Goal: Information Seeking & Learning: Learn about a topic

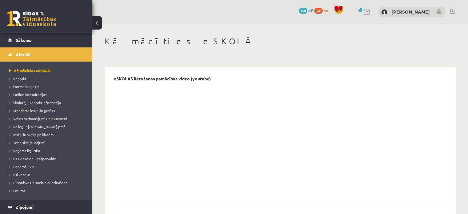
click at [29, 19] on link at bounding box center [31, 18] width 49 height 15
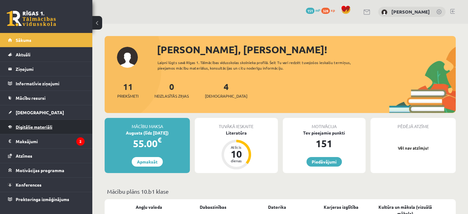
click at [53, 127] on link "Digitālie materiāli" at bounding box center [46, 127] width 77 height 14
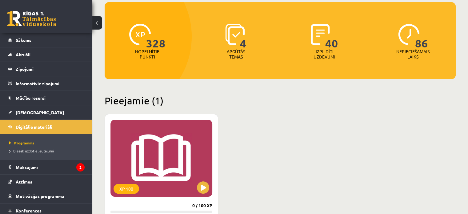
scroll to position [185, 0]
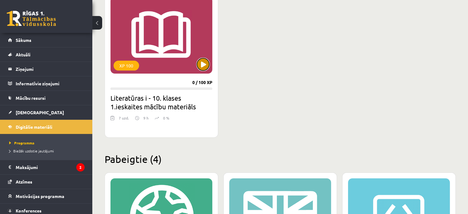
drag, startPoint x: 206, startPoint y: 66, endPoint x: 208, endPoint y: 64, distance: 3.5
click at [207, 65] on button at bounding box center [203, 64] width 12 height 12
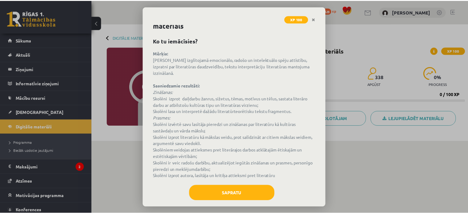
scroll to position [22, 0]
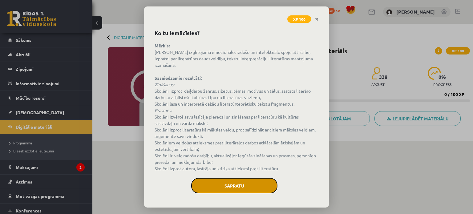
click at [244, 188] on button "Sapratu" at bounding box center [234, 185] width 86 height 15
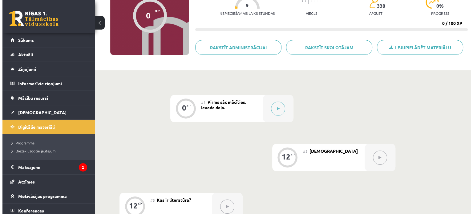
scroll to position [123, 0]
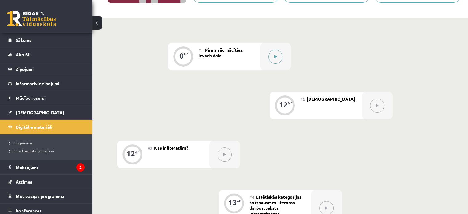
click at [275, 58] on button at bounding box center [275, 57] width 14 height 14
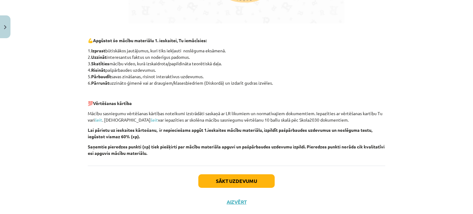
scroll to position [440, 0]
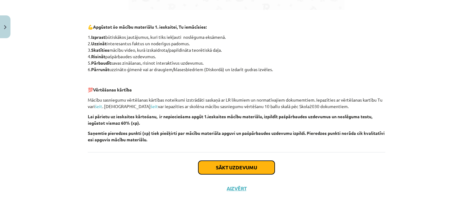
click at [233, 169] on button "Sākt uzdevumu" at bounding box center [236, 168] width 76 height 14
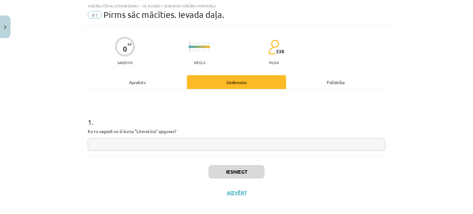
scroll to position [20, 0]
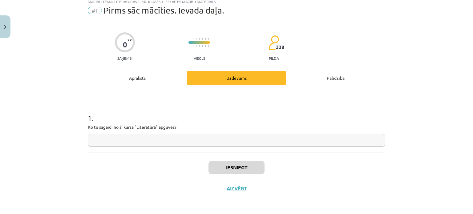
click at [198, 140] on input "text" at bounding box center [236, 140] width 297 height 13
type input "*"
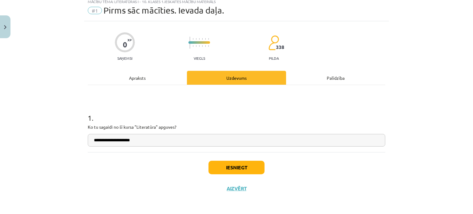
type input "**********"
click at [253, 167] on button "Iesniegt" at bounding box center [236, 168] width 56 height 14
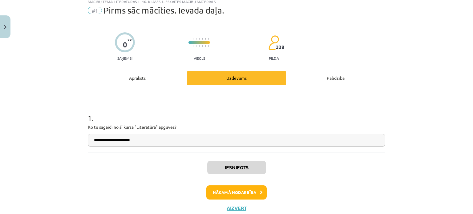
scroll to position [39, 0]
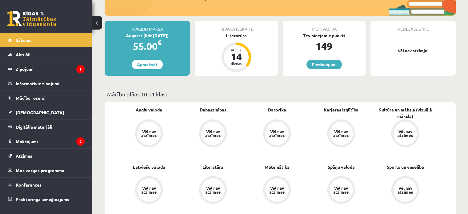
scroll to position [62, 0]
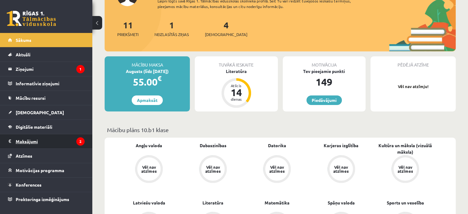
click at [41, 142] on legend "Maksājumi 2" at bounding box center [50, 141] width 69 height 14
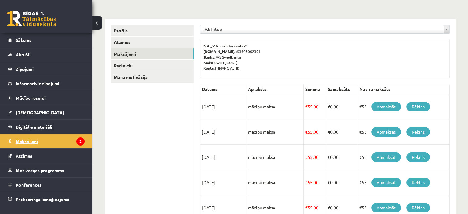
click at [68, 141] on legend "Maksājumi 2" at bounding box center [50, 141] width 69 height 14
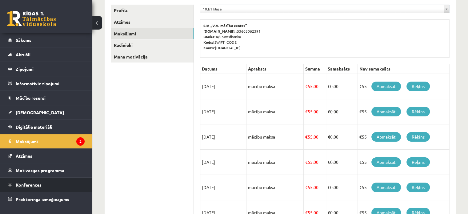
scroll to position [92, 0]
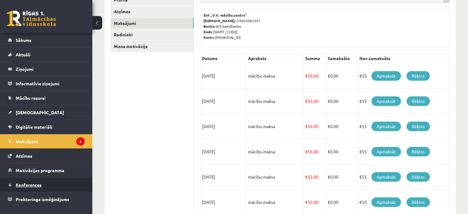
click at [46, 184] on link "Konferences" at bounding box center [46, 185] width 77 height 14
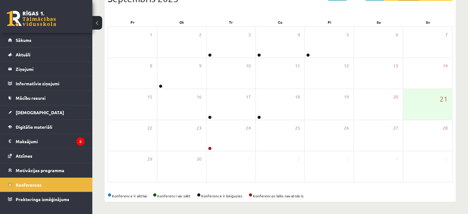
scroll to position [80, 0]
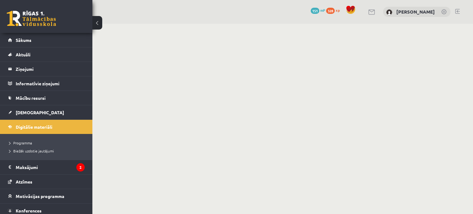
scroll to position [123, 0]
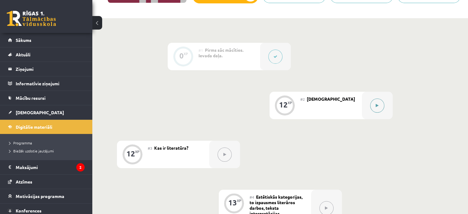
click at [376, 113] on button at bounding box center [377, 106] width 14 height 14
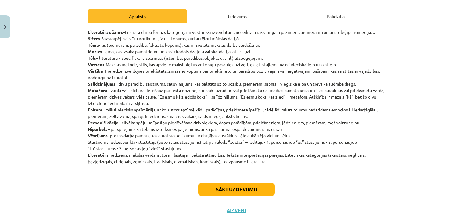
scroll to position [92, 0]
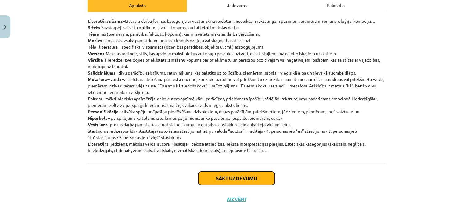
click at [251, 180] on button "Sākt uzdevumu" at bounding box center [236, 178] width 76 height 14
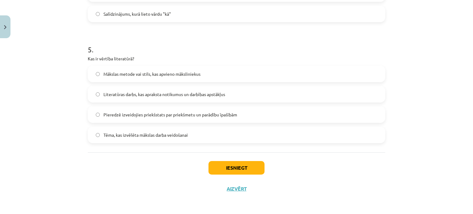
scroll to position [572, 0]
click at [248, 166] on button "Iesniegt" at bounding box center [236, 168] width 56 height 14
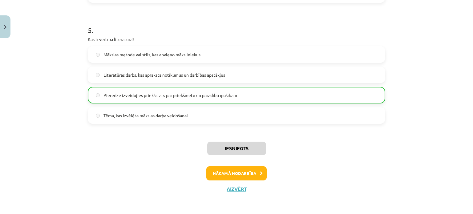
scroll to position [592, 0]
click at [250, 173] on button "Nākamā nodarbība" at bounding box center [236, 173] width 60 height 14
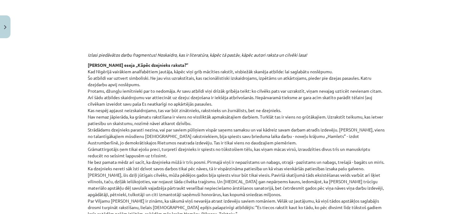
scroll to position [77, 0]
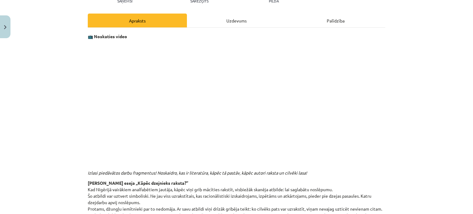
click at [236, 18] on div "Uzdevums" at bounding box center [236, 21] width 99 height 14
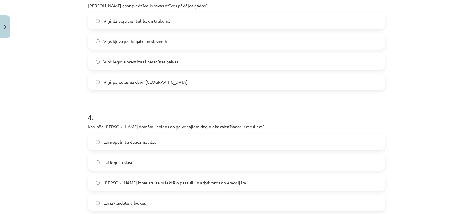
scroll to position [385, 0]
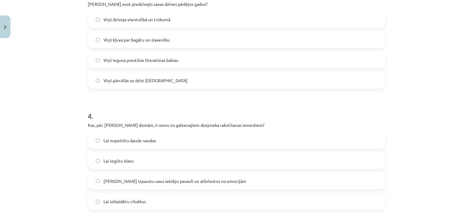
click at [90, 18] on label "Viņš dzīvoja vientulībā un trūkumā" at bounding box center [236, 19] width 296 height 15
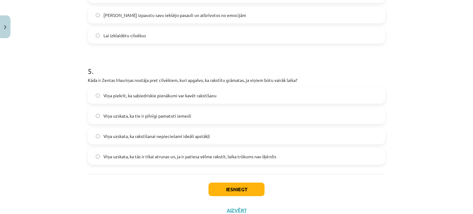
scroll to position [569, 0]
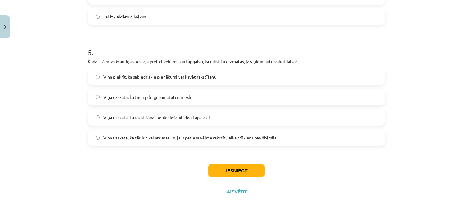
click at [93, 136] on label "Viņa uzskata, ka tās ir tikai atrunas un, ja ir patiesa vēlme rakstīt, laika tr…" at bounding box center [236, 137] width 296 height 15
click at [245, 170] on button "Iesniegt" at bounding box center [236, 171] width 56 height 14
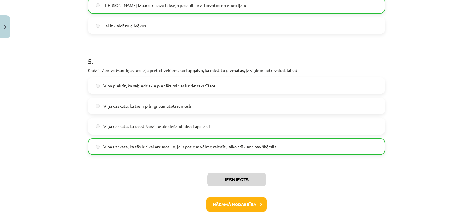
scroll to position [592, 0]
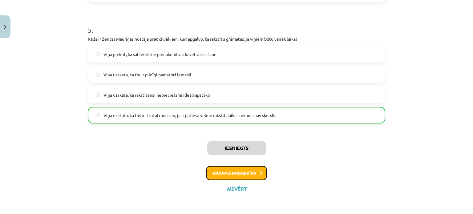
click at [252, 171] on button "Nākamā nodarbība" at bounding box center [236, 173] width 60 height 14
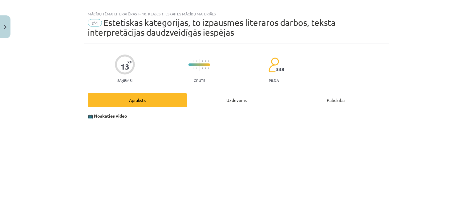
scroll to position [0, 0]
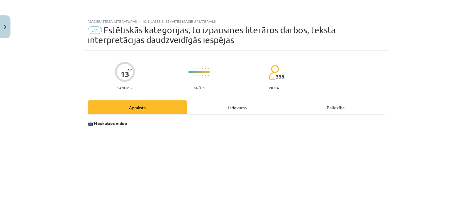
click at [243, 104] on div "Uzdevums" at bounding box center [236, 107] width 99 height 14
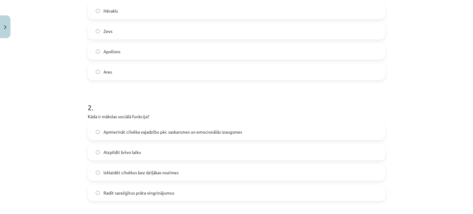
scroll to position [162, 0]
click at [96, 133] on label "Apmierināt cilvēka vajadzību pēc saskarsmes un emocionālās izaugsmes" at bounding box center [236, 130] width 296 height 15
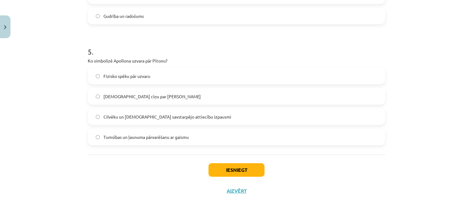
scroll to position [582, 0]
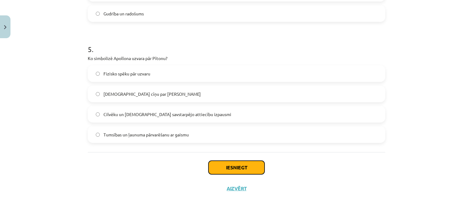
click at [243, 167] on button "Iesniegt" at bounding box center [236, 168] width 56 height 14
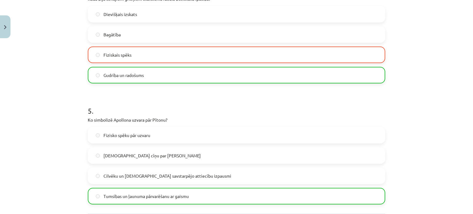
scroll to position [602, 0]
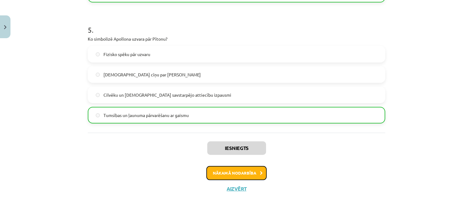
click at [238, 171] on button "Nākamā nodarbība" at bounding box center [236, 173] width 60 height 14
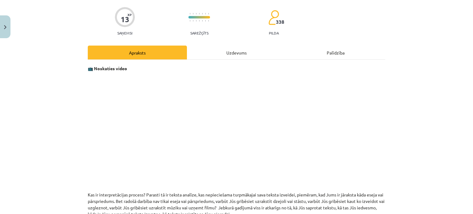
scroll to position [15, 0]
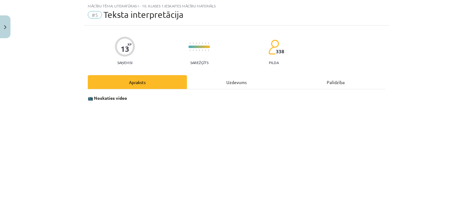
click at [227, 79] on div "Uzdevums" at bounding box center [236, 82] width 99 height 14
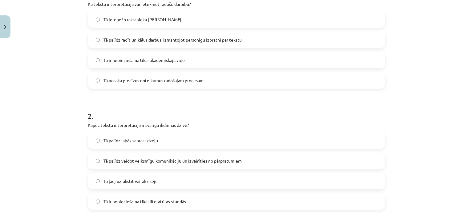
scroll to position [140, 0]
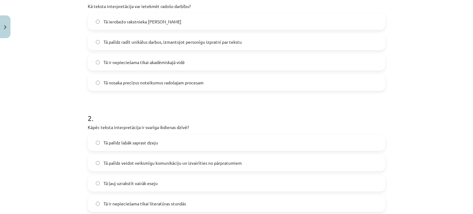
click at [97, 162] on label "Tā palīdz veidot veiksmīgu komunikāciju un izvairīties no pārpratumiem" at bounding box center [236, 162] width 296 height 15
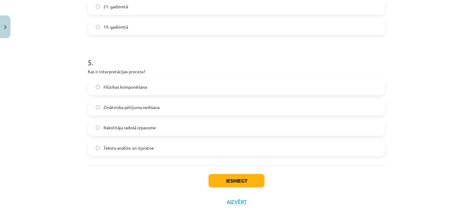
scroll to position [572, 0]
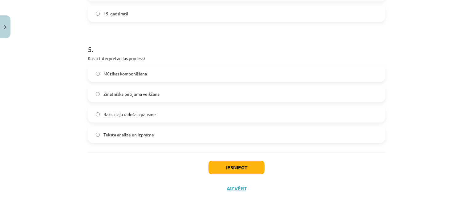
click at [95, 111] on label "Rakstītāja radošā izpausme" at bounding box center [236, 114] width 296 height 15
click at [239, 166] on button "Iesniegt" at bounding box center [236, 168] width 56 height 14
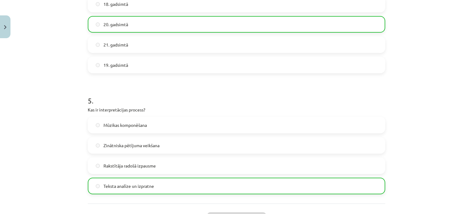
scroll to position [592, 0]
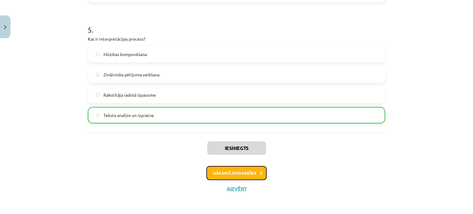
click at [247, 173] on button "Nākamā nodarbība" at bounding box center [236, 173] width 60 height 14
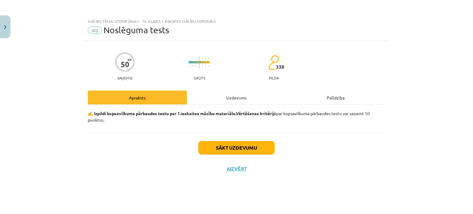
scroll to position [0, 0]
click at [240, 99] on div "Uzdevums" at bounding box center [236, 98] width 99 height 14
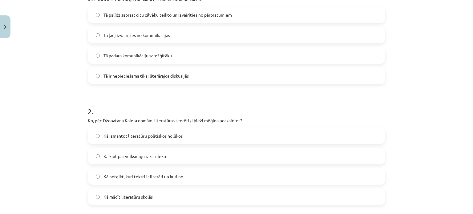
scroll to position [142, 0]
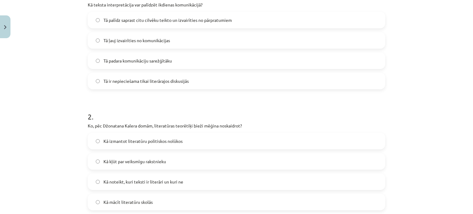
click at [97, 182] on label "Kā noteikt, kuri teksti ir literāri un kuri ne" at bounding box center [236, 181] width 296 height 15
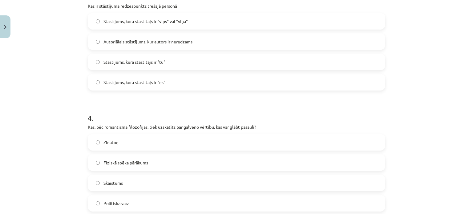
scroll to position [381, 0]
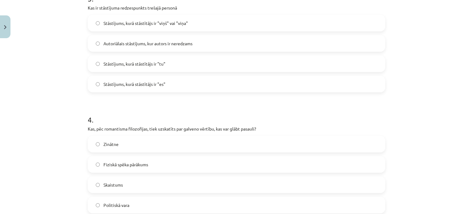
click at [97, 183] on label "Skaistums" at bounding box center [236, 184] width 296 height 15
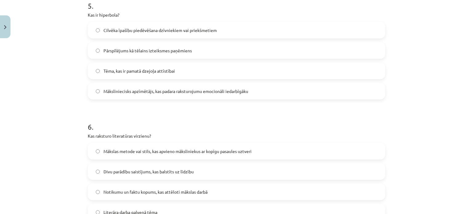
scroll to position [627, 0]
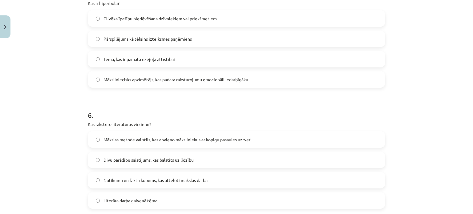
click at [99, 39] on label "Pārspīlējums kā tēlains izteiksmes paņēmiens" at bounding box center [236, 38] width 296 height 15
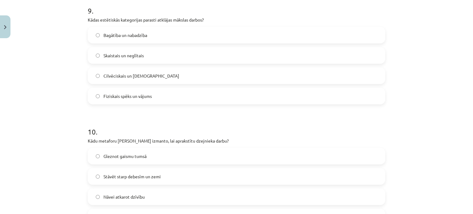
scroll to position [1105, 0]
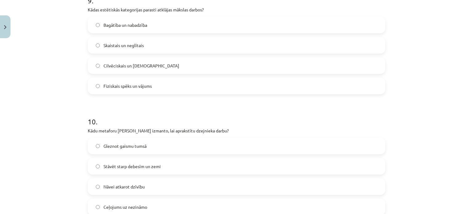
click at [97, 146] on label "Gleznot gaismu tumsā" at bounding box center [236, 145] width 296 height 15
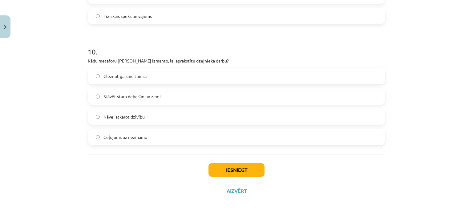
scroll to position [1177, 0]
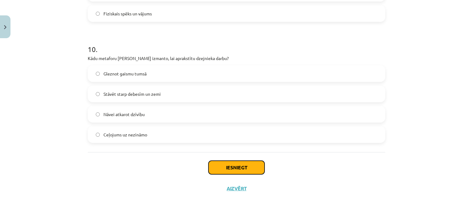
click at [245, 168] on button "Iesniegt" at bounding box center [236, 168] width 56 height 14
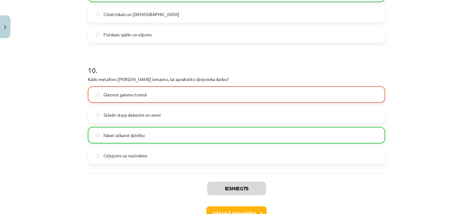
scroll to position [1197, 0]
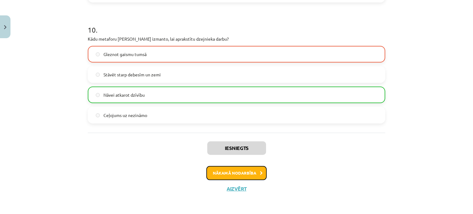
click at [241, 175] on button "Nākamā nodarbība" at bounding box center [236, 173] width 60 height 14
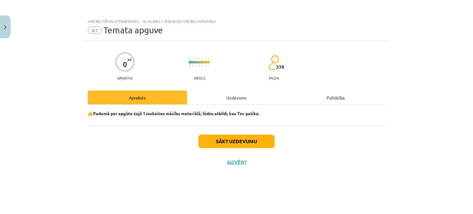
click at [236, 98] on div "Uzdevums" at bounding box center [236, 98] width 99 height 14
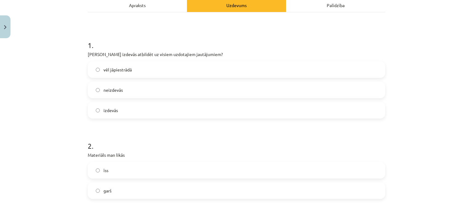
scroll to position [123, 0]
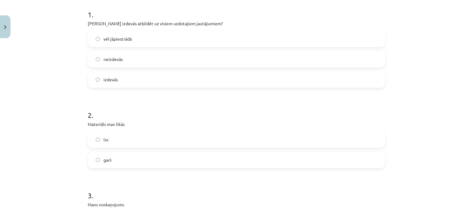
click at [92, 35] on label "vēl jāpiestrādā" at bounding box center [236, 38] width 296 height 15
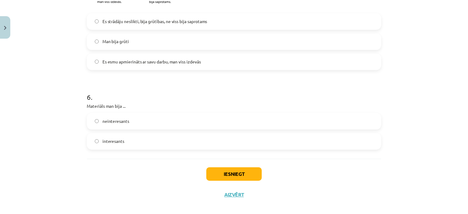
scroll to position [554, 0]
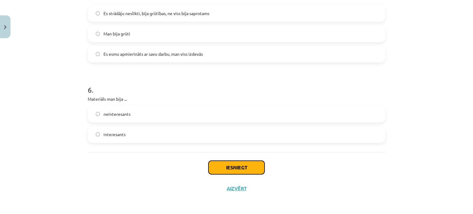
click at [244, 167] on button "Iesniegt" at bounding box center [236, 168] width 56 height 14
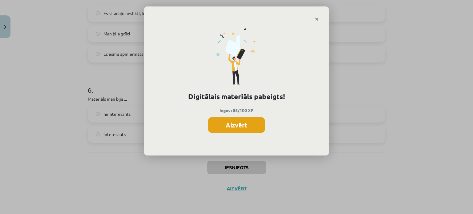
click at [243, 126] on button "Aizvērt" at bounding box center [236, 124] width 57 height 15
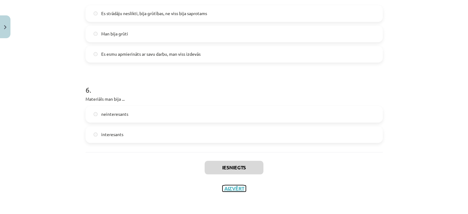
click at [236, 189] on button "Aizvērt" at bounding box center [234, 188] width 23 height 6
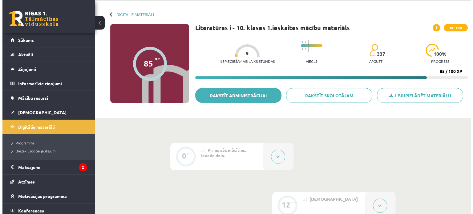
scroll to position [0, 0]
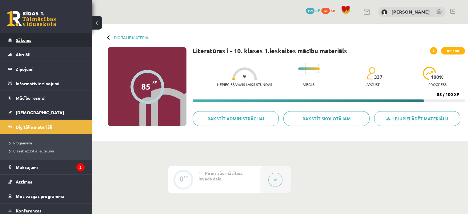
click at [32, 39] on link "Sākums" at bounding box center [46, 40] width 77 height 14
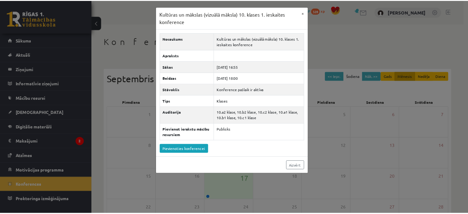
scroll to position [80, 0]
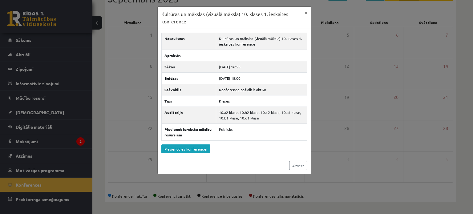
click at [53, 163] on div "Kultūras un mākslas (vizuālā māksla) 10. klases 1. ieskaites konference × Nosau…" at bounding box center [236, 107] width 473 height 214
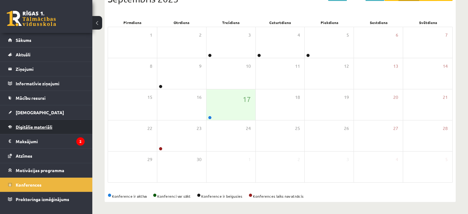
click at [42, 127] on span "Digitālie materiāli" at bounding box center [34, 127] width 37 height 6
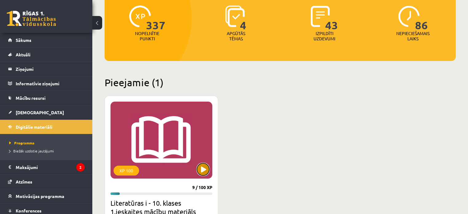
click at [203, 170] on button at bounding box center [203, 169] width 12 height 12
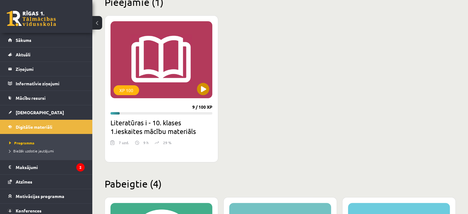
scroll to position [172, 0]
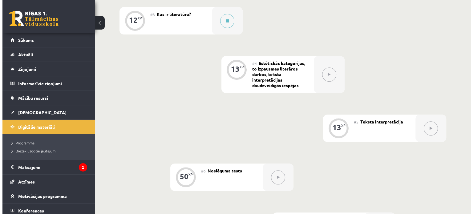
scroll to position [150, 0]
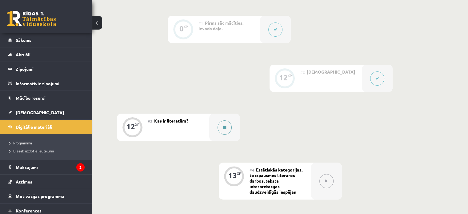
click at [223, 129] on icon at bounding box center [224, 128] width 3 height 4
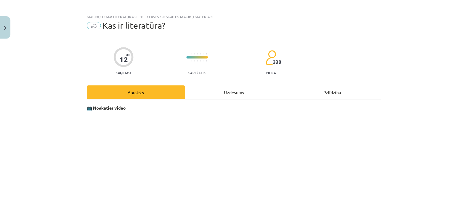
scroll to position [0, 0]
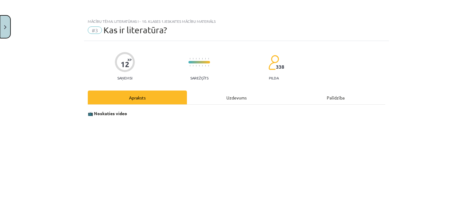
click at [9, 29] on button "Close" at bounding box center [5, 26] width 10 height 23
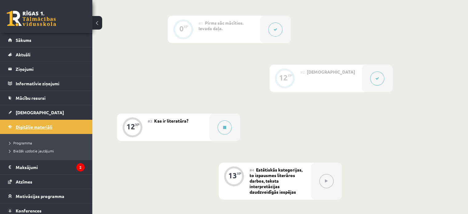
click at [37, 126] on span "Digitālie materiāli" at bounding box center [34, 127] width 37 height 6
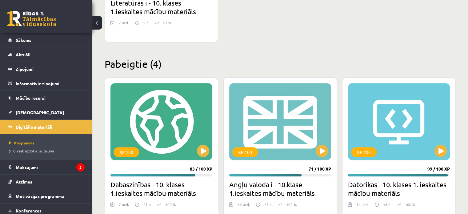
scroll to position [369, 0]
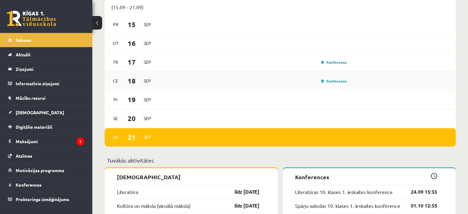
scroll to position [400, 0]
